Goal: Information Seeking & Learning: Learn about a topic

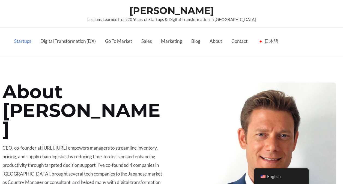
click at [24, 41] on link "Startups" at bounding box center [23, 41] width 26 height 27
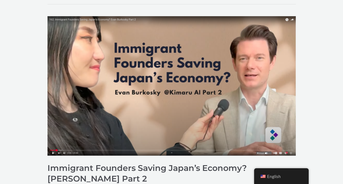
scroll to position [114, 0]
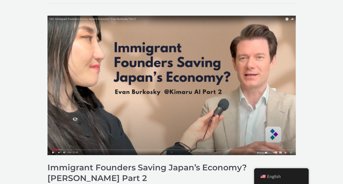
click at [52, 153] on img "Read: Immigrant Founders Saving Japan’s Economy? Evan Burkosky Part 2" at bounding box center [171, 86] width 248 height 140
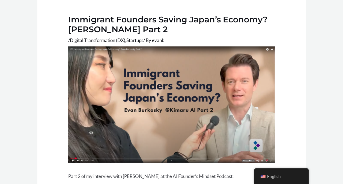
scroll to position [103, 0]
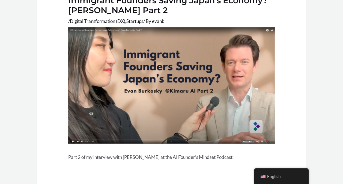
click at [105, 106] on img at bounding box center [171, 85] width 206 height 116
click at [206, 62] on img at bounding box center [171, 85] width 206 height 116
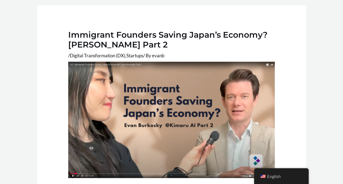
scroll to position [0, 0]
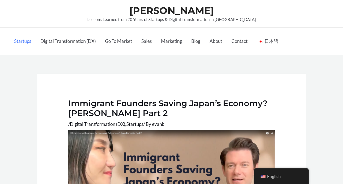
click at [24, 41] on link "Startups" at bounding box center [23, 41] width 26 height 27
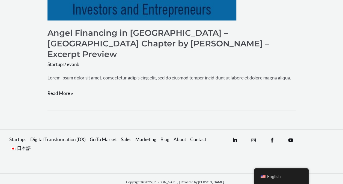
scroll to position [987, 0]
